Goal: Check status: Check status

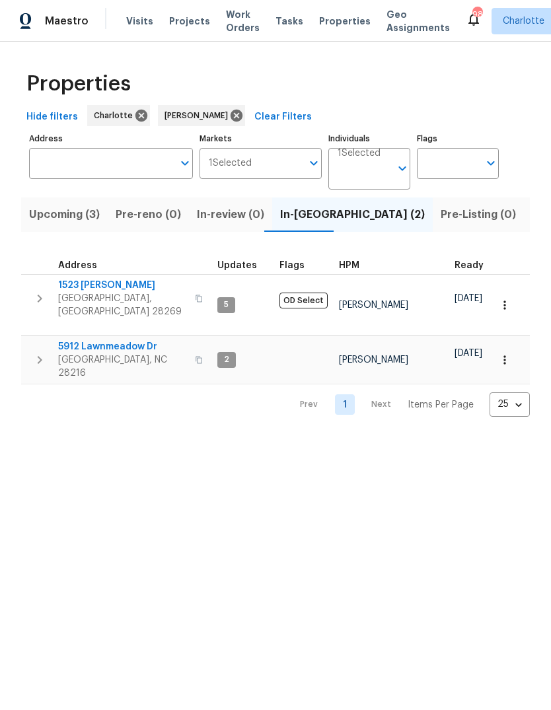
click at [55, 214] on span "Upcoming (3)" at bounding box center [64, 214] width 71 height 18
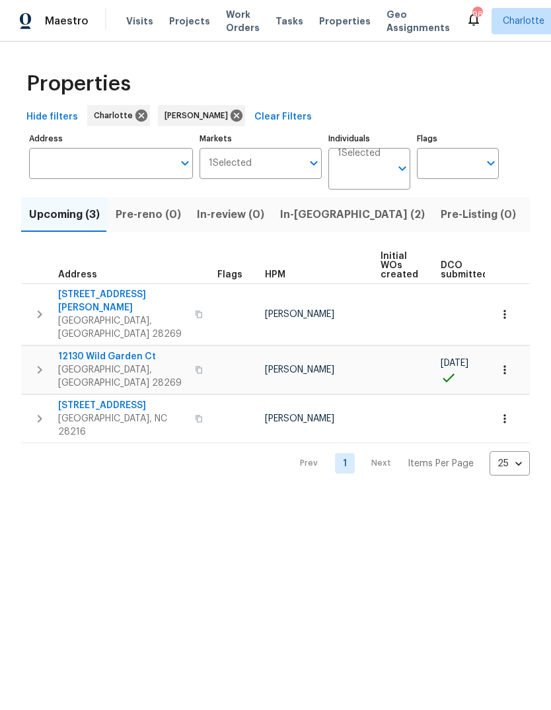
click at [139, 26] on span "Visits" at bounding box center [139, 21] width 27 height 13
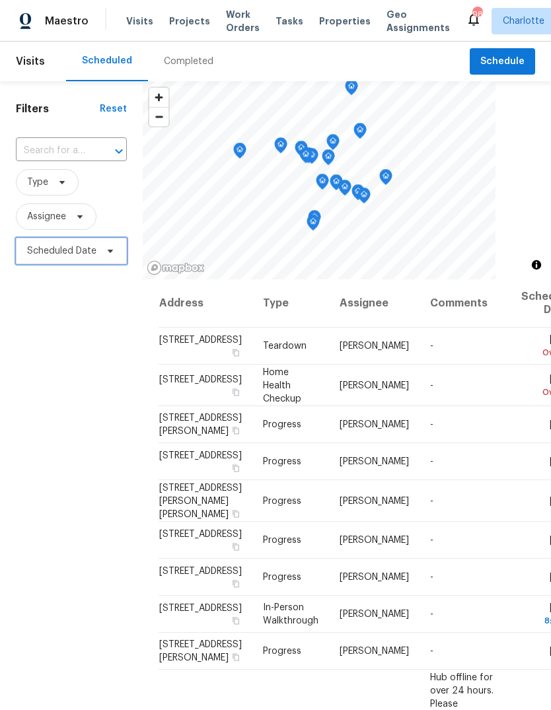
click at [49, 261] on span "Scheduled Date" at bounding box center [71, 251] width 111 height 26
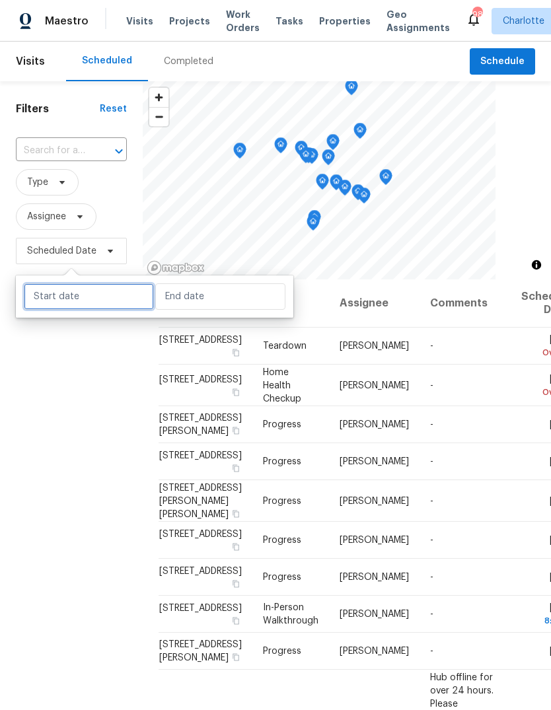
click at [92, 309] on input "text" at bounding box center [89, 296] width 130 height 26
select select "7"
select select "2025"
select select "8"
select select "2025"
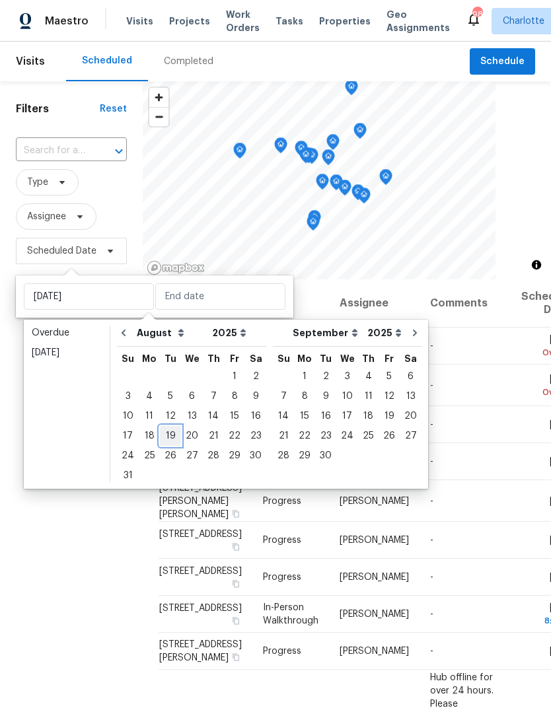
click at [171, 440] on div "19" at bounding box center [170, 435] width 21 height 18
type input "[DATE]"
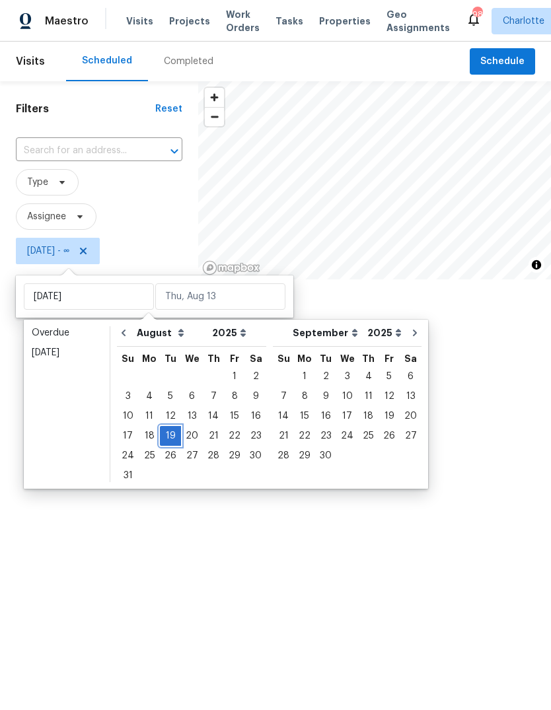
click at [170, 435] on div "19" at bounding box center [170, 435] width 21 height 18
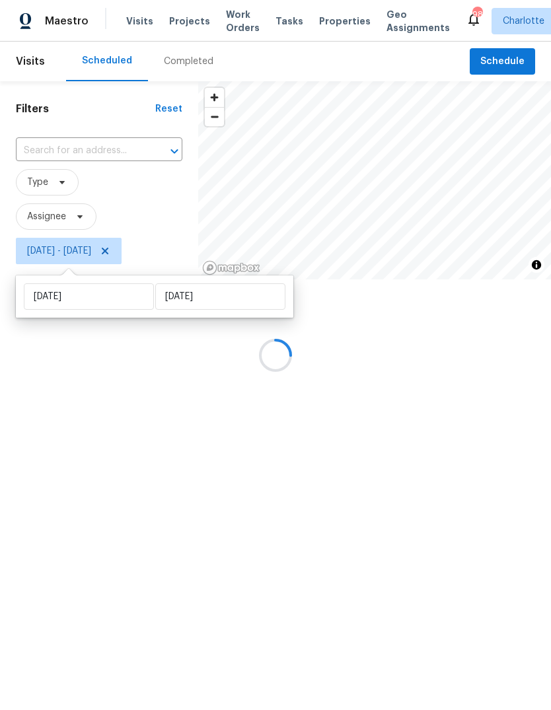
type input "[DATE]"
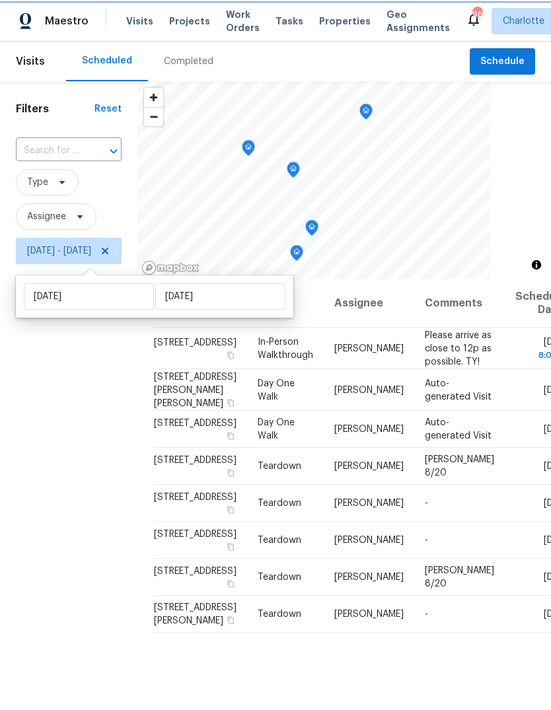
click at [372, 112] on icon "Map marker" at bounding box center [366, 111] width 12 height 15
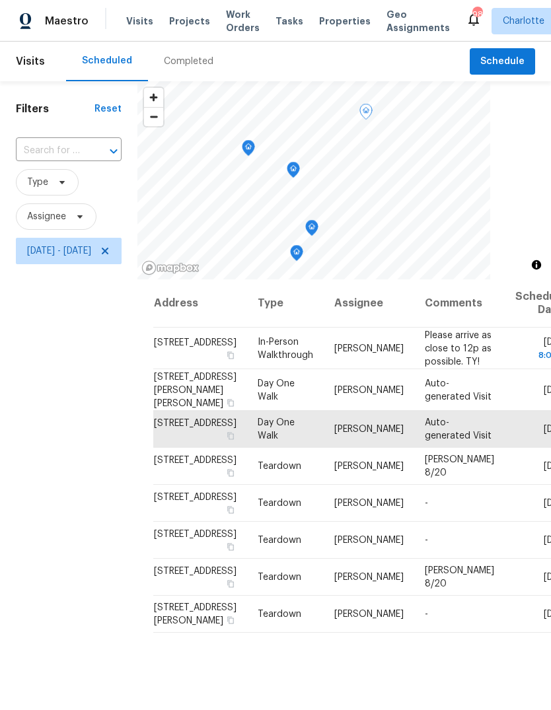
click at [0, 0] on icon at bounding box center [0, 0] width 0 height 0
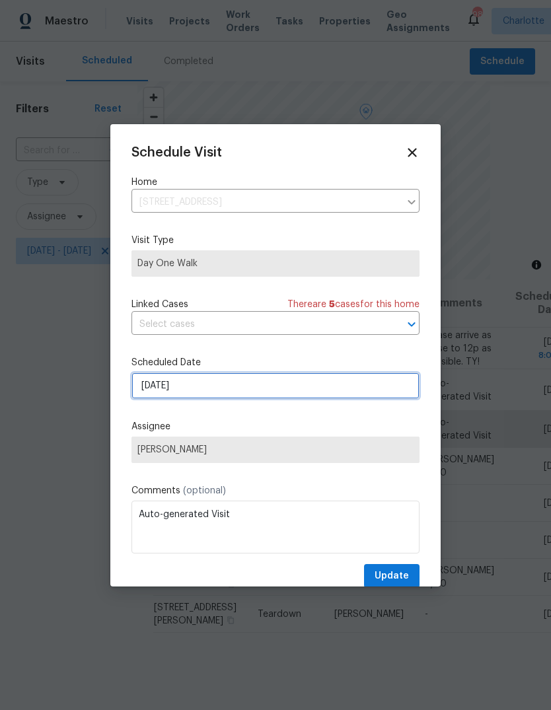
click at [281, 393] on input "[DATE]" at bounding box center [275, 385] width 288 height 26
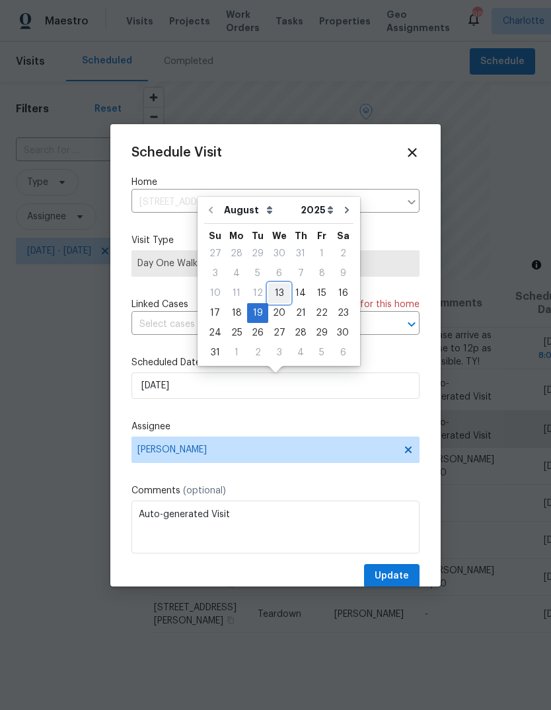
click at [276, 291] on div "13" at bounding box center [279, 293] width 22 height 18
type input "[DATE]"
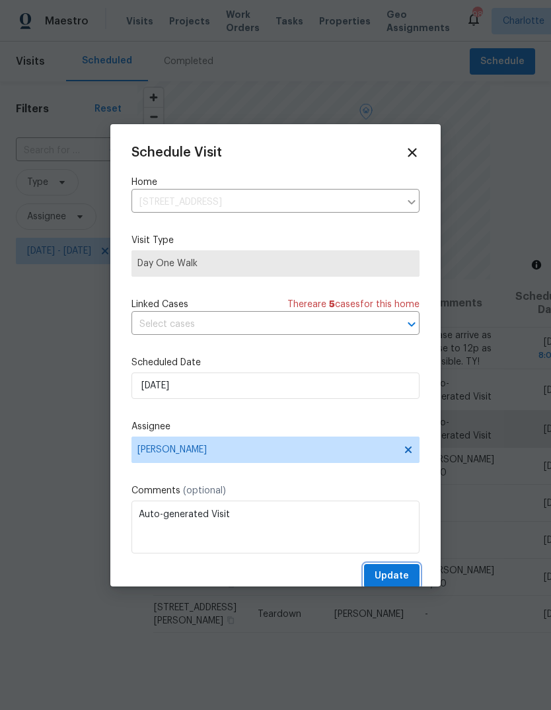
click at [405, 582] on span "Update" at bounding box center [391, 576] width 34 height 17
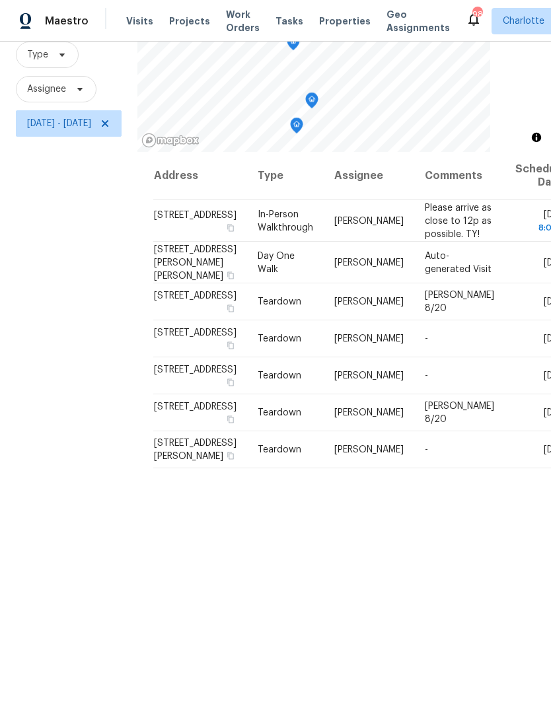
scroll to position [50, 0]
